Goal: Contribute content: Contribute content

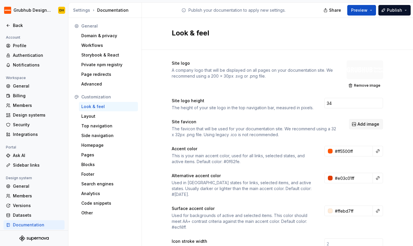
scroll to position [266, 0]
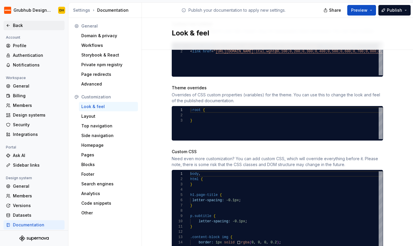
click at [9, 24] on icon at bounding box center [8, 25] width 5 height 5
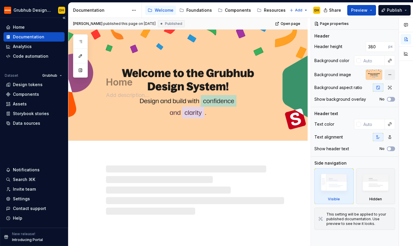
type textarea "*"
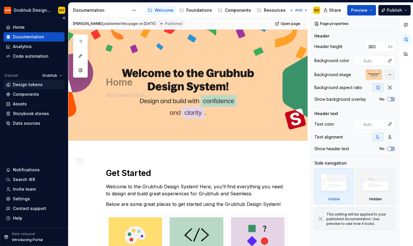
click at [31, 86] on div "Design tokens" at bounding box center [28, 85] width 30 height 6
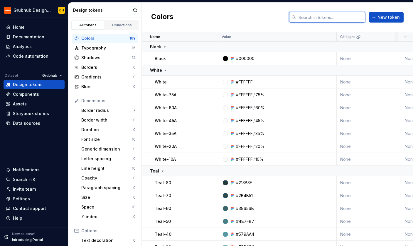
click at [321, 18] on input "text" at bounding box center [330, 17] width 69 height 11
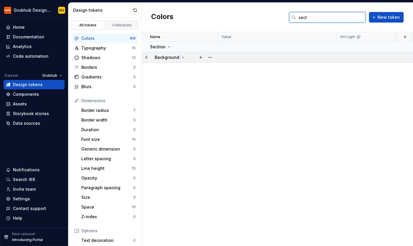
type input "sect"
click at [181, 58] on icon at bounding box center [182, 57] width 5 height 5
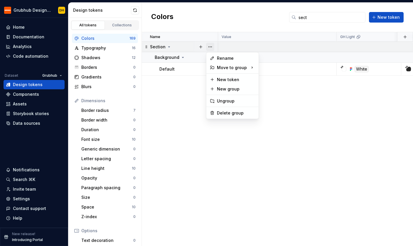
click at [208, 48] on button "button" at bounding box center [210, 47] width 8 height 8
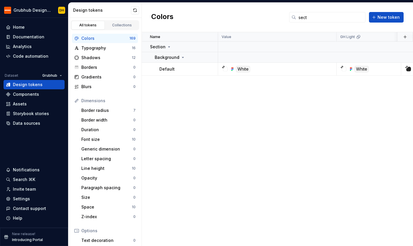
click at [192, 108] on html "Grubhub Design System DH Home Documentation Analytics Code automation Dataset G…" at bounding box center [206, 123] width 413 height 246
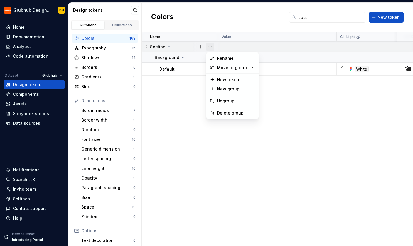
click at [210, 46] on button "button" at bounding box center [210, 47] width 8 height 8
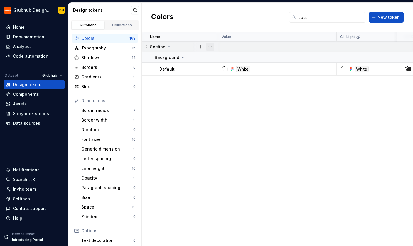
click at [210, 46] on button "button" at bounding box center [210, 47] width 8 height 8
click at [311, 21] on input "sect" at bounding box center [330, 17] width 69 height 11
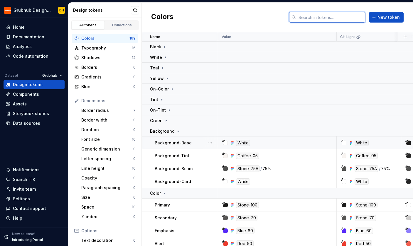
scroll to position [6, 0]
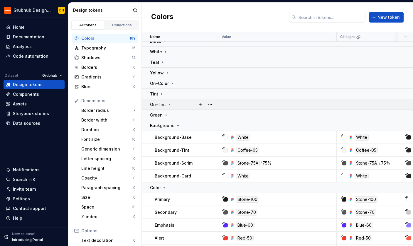
click at [169, 107] on div "On-Tint" at bounding box center [161, 105] width 22 height 6
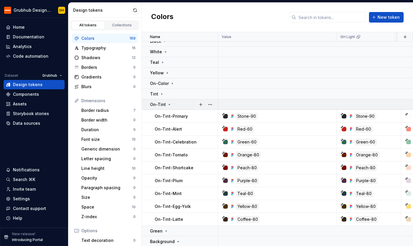
click at [169, 104] on icon at bounding box center [169, 104] width 5 height 5
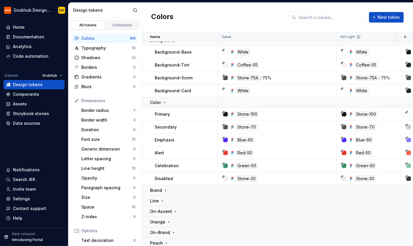
scroll to position [252, 0]
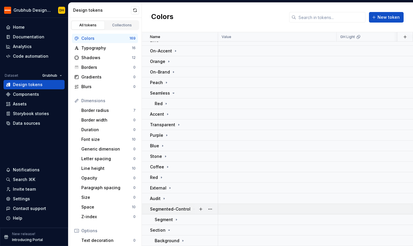
click at [190, 211] on div "Segmented-Control" at bounding box center [173, 210] width 46 height 6
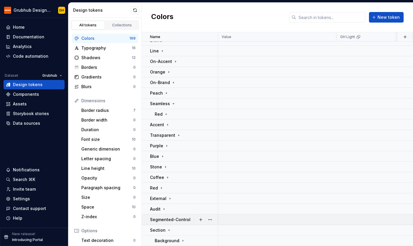
scroll to position [241, 0]
click at [186, 218] on p "Segmented-Control" at bounding box center [170, 220] width 40 height 6
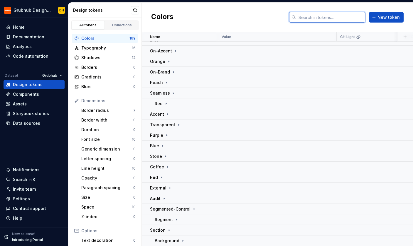
click at [313, 19] on input "text" at bounding box center [330, 17] width 69 height 11
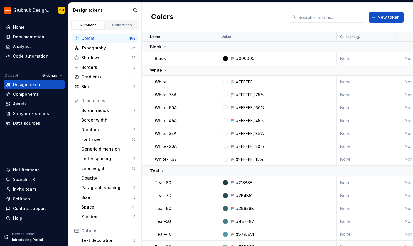
click at [220, 10] on div "Colors New token" at bounding box center [277, 18] width 271 height 30
click at [275, 10] on div "Colors New token" at bounding box center [277, 18] width 271 height 30
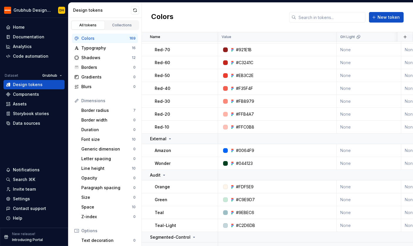
scroll to position [2304, 0]
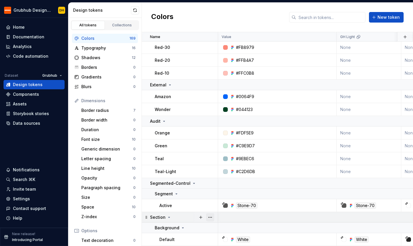
click at [209, 218] on button "button" at bounding box center [210, 218] width 8 height 8
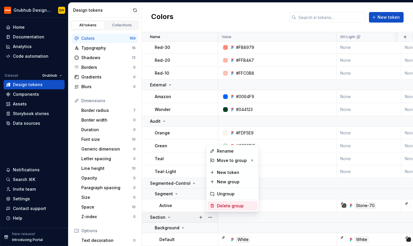
click at [220, 207] on div "Delete group" at bounding box center [236, 206] width 38 height 6
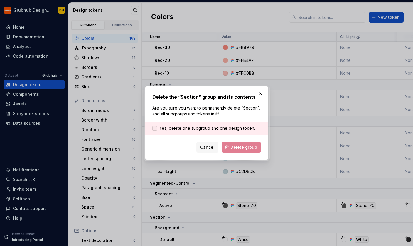
click at [194, 130] on span "Yes, delete one subgroup and one design token." at bounding box center [207, 129] width 96 height 6
click at [245, 146] on span "Delete group" at bounding box center [243, 148] width 27 height 6
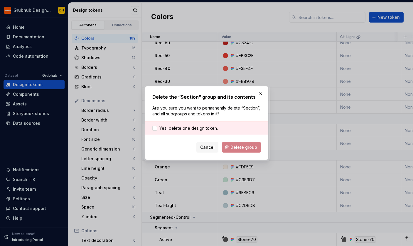
scroll to position [2270, 0]
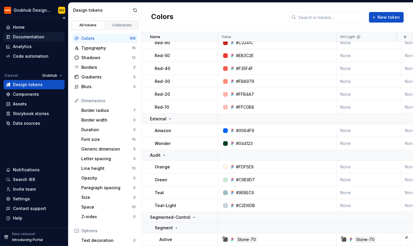
click at [20, 35] on div "Documentation" at bounding box center [28, 37] width 31 height 6
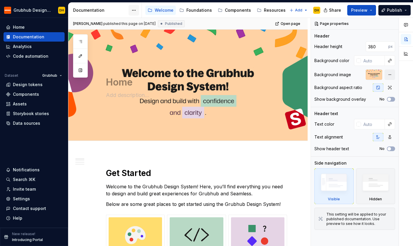
click at [134, 10] on html "Grubhub Design System DH Home Documentation Analytics Code automation Dataset G…" at bounding box center [206, 123] width 413 height 246
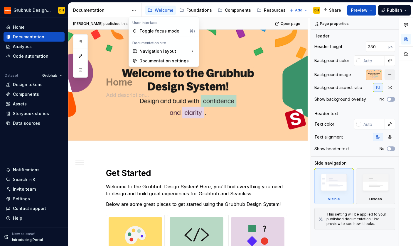
click at [135, 4] on html "Grubhub Design System DH Home Documentation Analytics Code automation Dataset G…" at bounding box center [206, 123] width 413 height 246
click at [134, 10] on html "Grubhub Design System DH Home Documentation Analytics Code automation Dataset G…" at bounding box center [206, 123] width 413 height 246
click at [134, 11] on html "Grubhub Design System DH Home Documentation Analytics Code automation Dataset G…" at bounding box center [206, 123] width 413 height 246
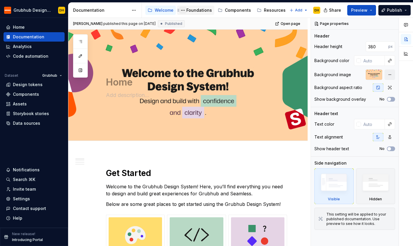
click at [184, 11] on button "Page tree" at bounding box center [182, 10] width 7 height 7
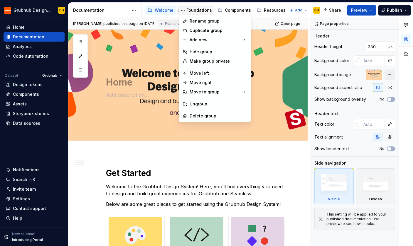
click at [181, 12] on html "Grubhub Design System DH Home Documentation Analytics Code automation Dataset G…" at bounding box center [206, 123] width 413 height 246
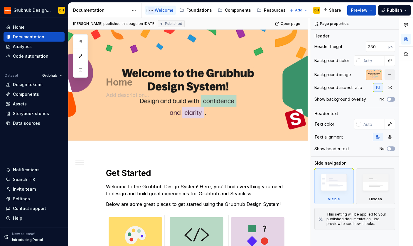
click at [151, 11] on button "Page tree" at bounding box center [151, 10] width 7 height 7
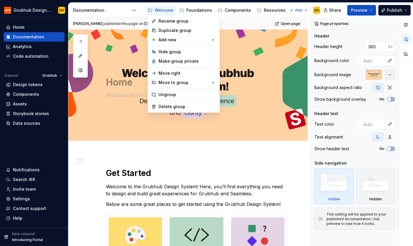
click at [151, 10] on html "Grubhub Design System DH Home Documentation Analytics Code automation Dataset G…" at bounding box center [206, 123] width 413 height 246
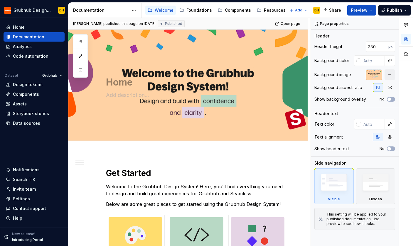
click at [118, 9] on div "Documentation" at bounding box center [100, 10] width 55 height 6
click at [119, 9] on div "Documentation" at bounding box center [100, 10] width 55 height 6
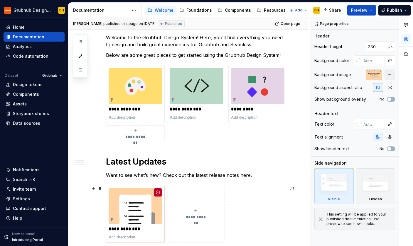
scroll to position [151, 0]
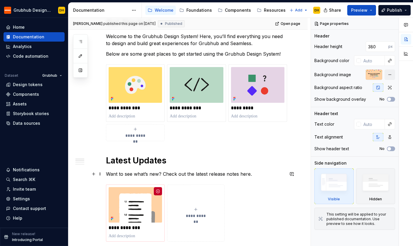
click at [169, 177] on p "Want to see what’s new? Check out the latest release notes here." at bounding box center [195, 174] width 178 height 7
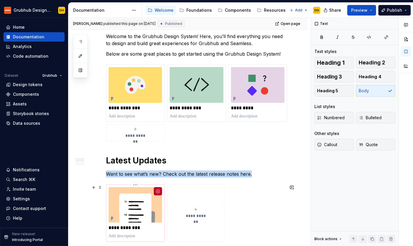
click at [144, 197] on img at bounding box center [135, 205] width 53 height 36
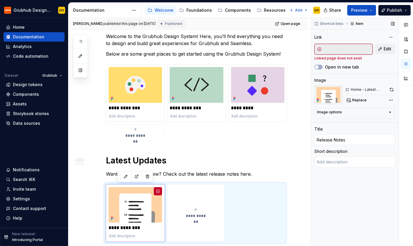
click at [347, 50] on input "text" at bounding box center [347, 49] width 51 height 11
click at [386, 47] on span "Edit" at bounding box center [387, 49] width 8 height 6
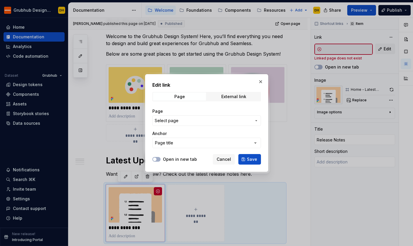
click at [181, 125] on button "Select page" at bounding box center [206, 121] width 109 height 11
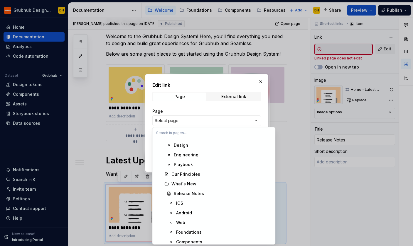
scroll to position [48, 0]
click at [185, 192] on div "Release Notes" at bounding box center [189, 193] width 30 height 6
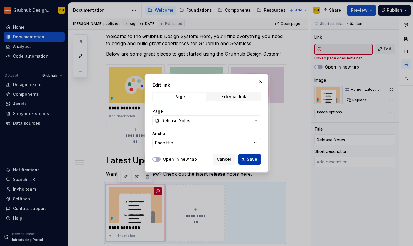
click at [245, 159] on button "Save" at bounding box center [249, 159] width 23 height 11
type textarea "*"
type input "Release Notes"
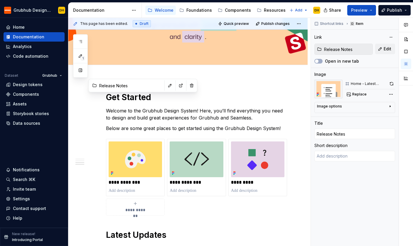
scroll to position [0, 0]
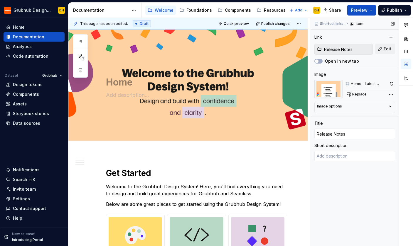
type textarea "*"
type textarea "Take a look at the latest design system updates per platform."
type textarea "*"
